Goal: Task Accomplishment & Management: Use online tool/utility

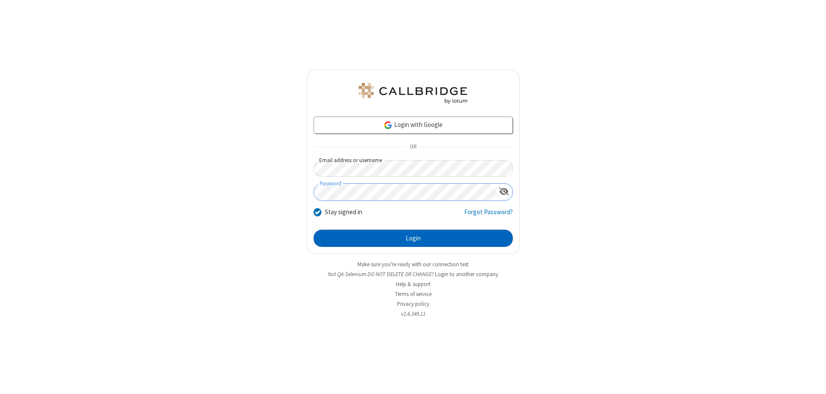
click at [413, 238] on button "Login" at bounding box center [413, 238] width 199 height 17
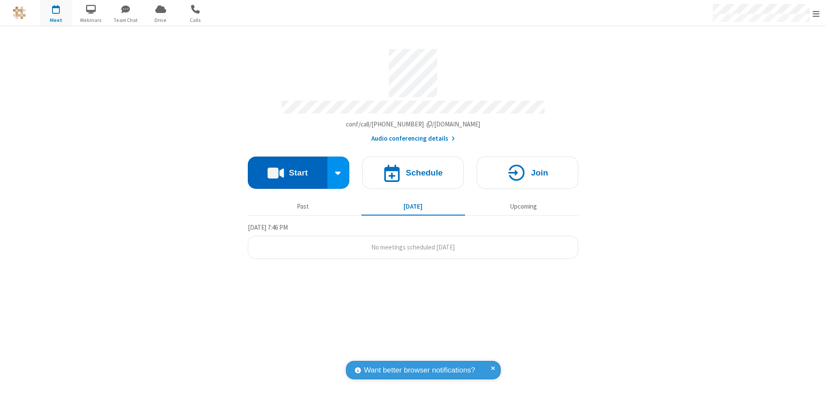
click at [287, 169] on button "Start" at bounding box center [288, 173] width 80 height 32
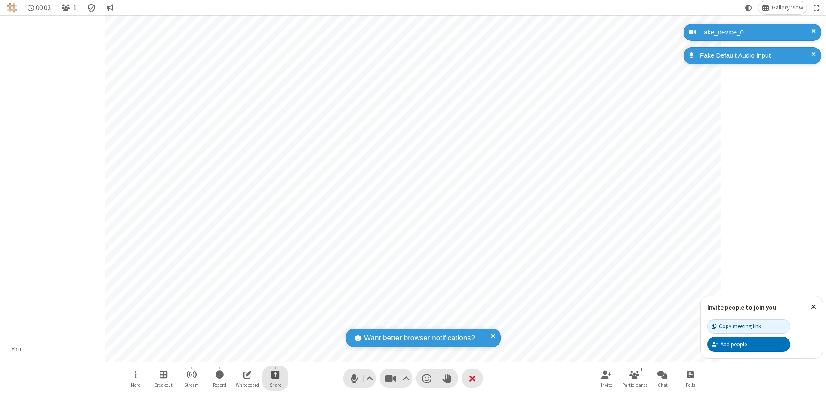
click at [275, 374] on span "Start sharing" at bounding box center [275, 374] width 8 height 11
click at [240, 339] on span "Present files & media" at bounding box center [241, 338] width 10 height 7
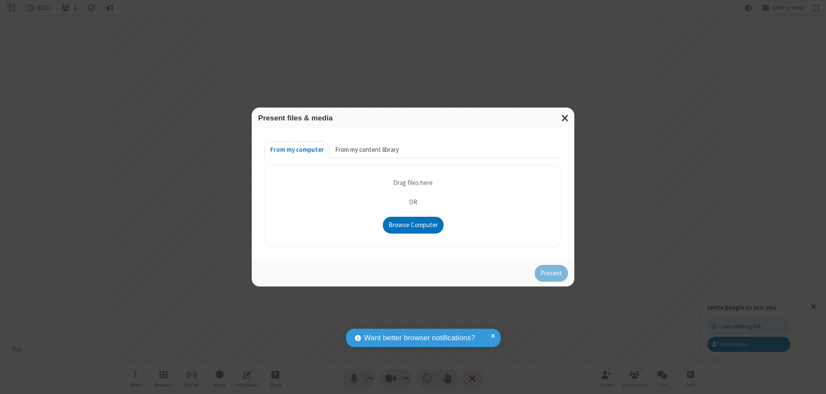
click at [366, 150] on button "From my content library" at bounding box center [367, 149] width 75 height 17
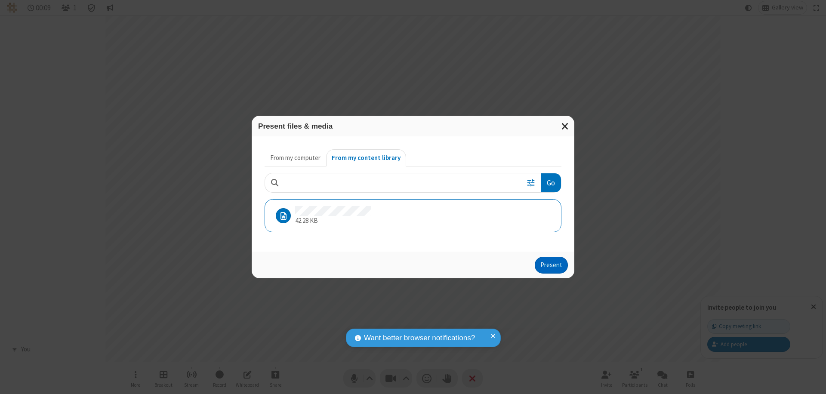
click at [552, 265] on button "Present" at bounding box center [551, 265] width 33 height 17
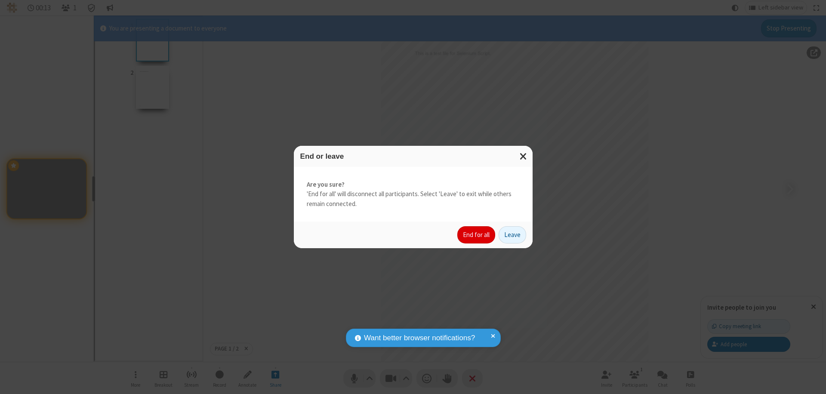
click at [477, 235] on button "End for all" at bounding box center [476, 234] width 38 height 17
